Goal: Find specific page/section: Find specific page/section

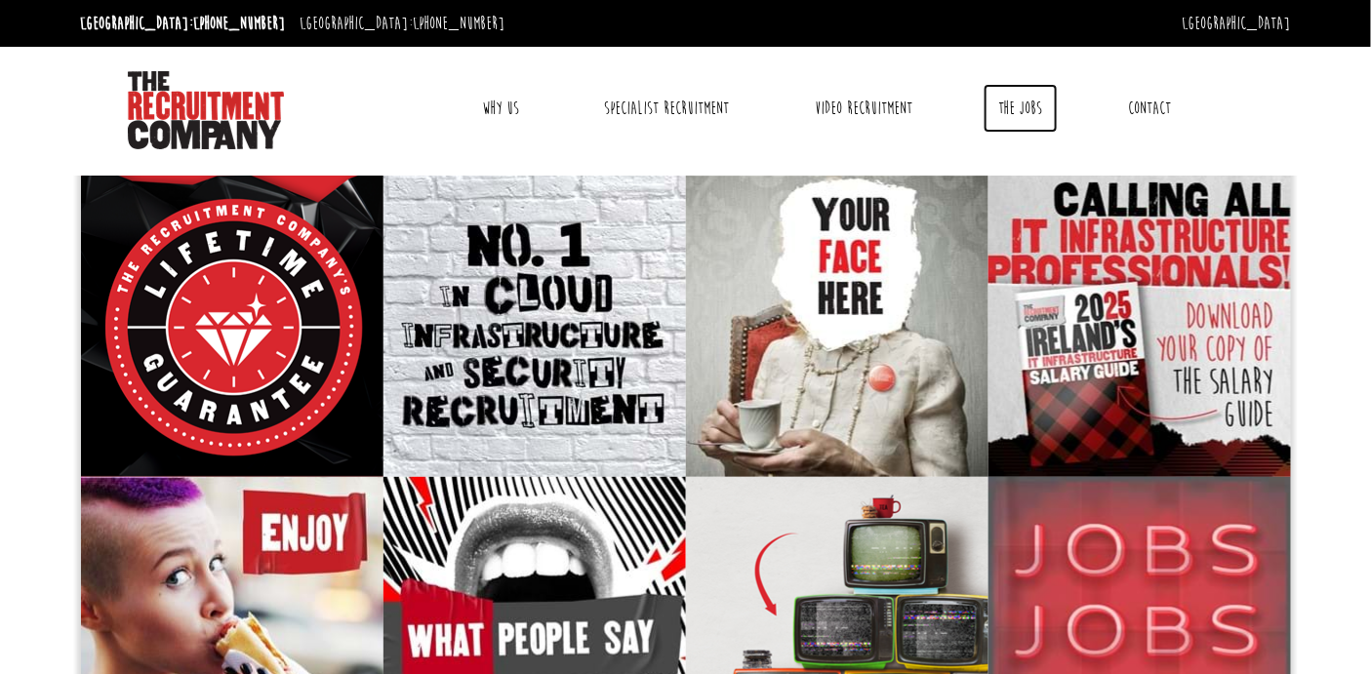
click at [1018, 105] on link "The Jobs" at bounding box center [1020, 108] width 74 height 49
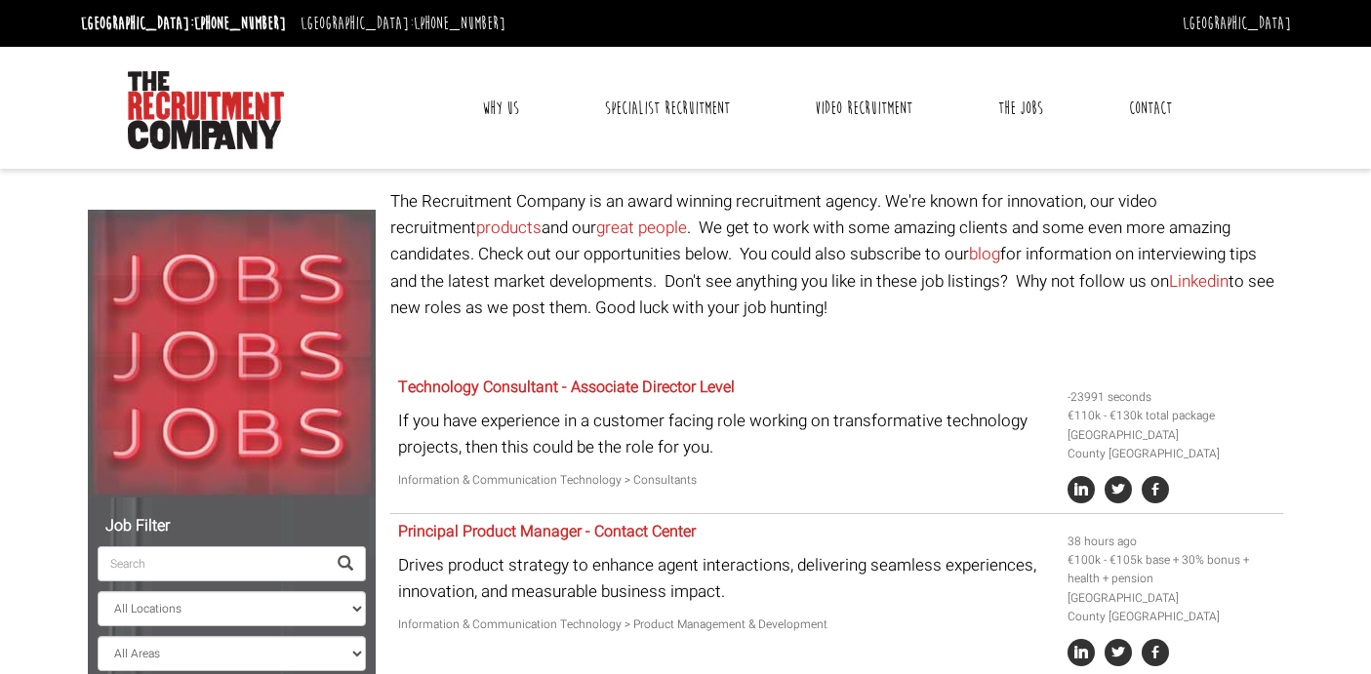
select select "[GEOGRAPHIC_DATA]"
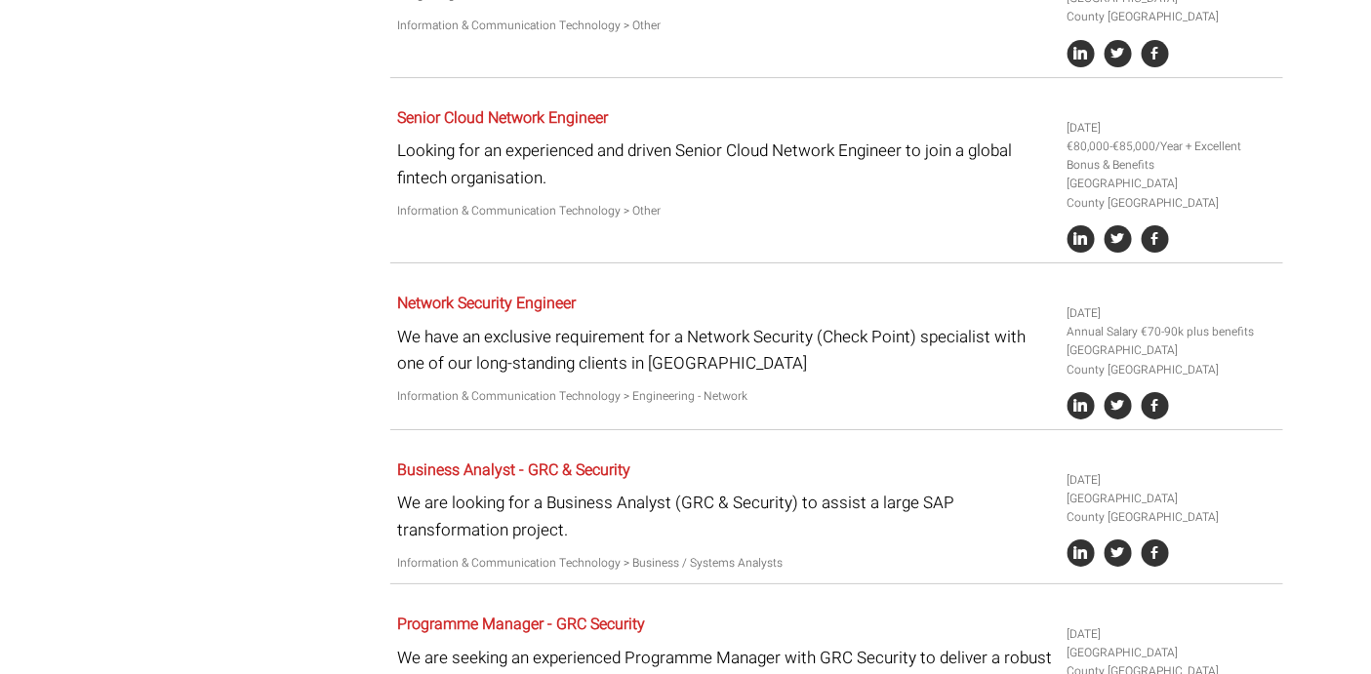
scroll to position [1833, 0]
